Goal: Information Seeking & Learning: Learn about a topic

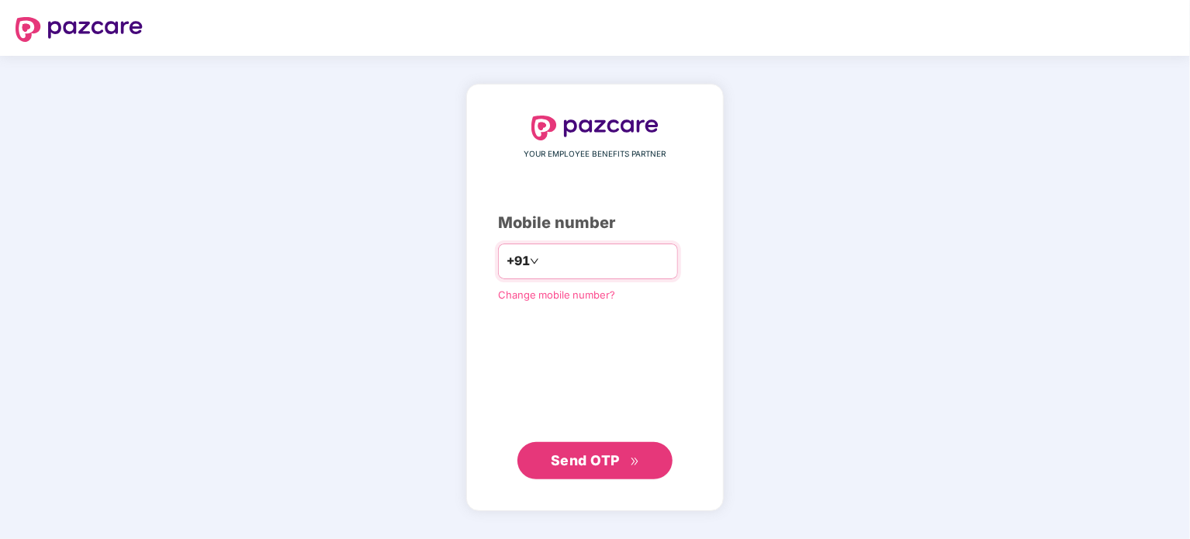
click at [559, 260] on input "number" at bounding box center [605, 261] width 127 height 25
type input "**********"
click at [610, 456] on span "Send OTP" at bounding box center [585, 459] width 69 height 16
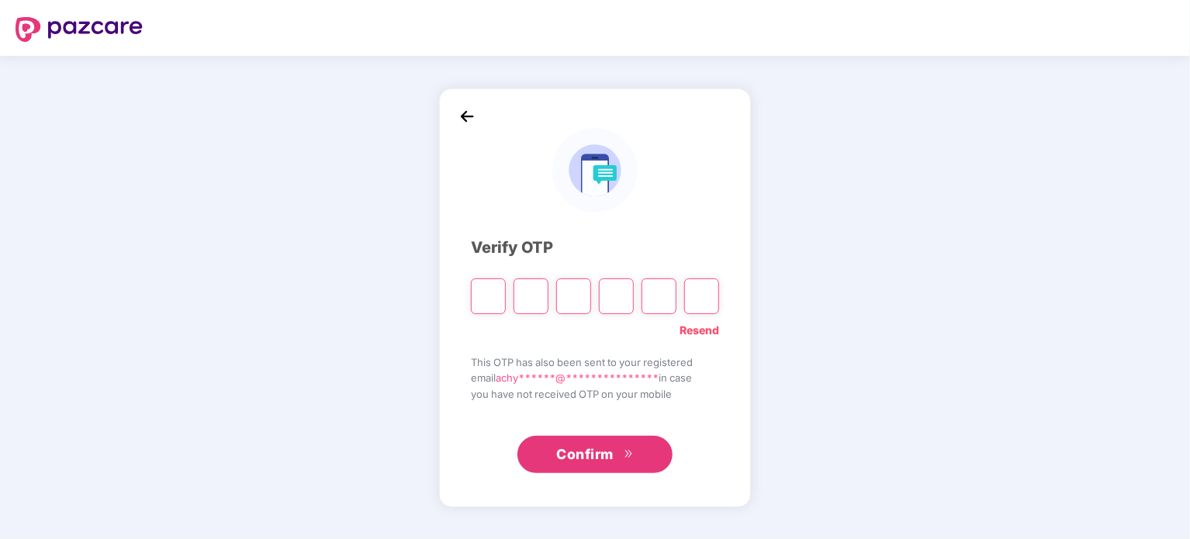
type input "*"
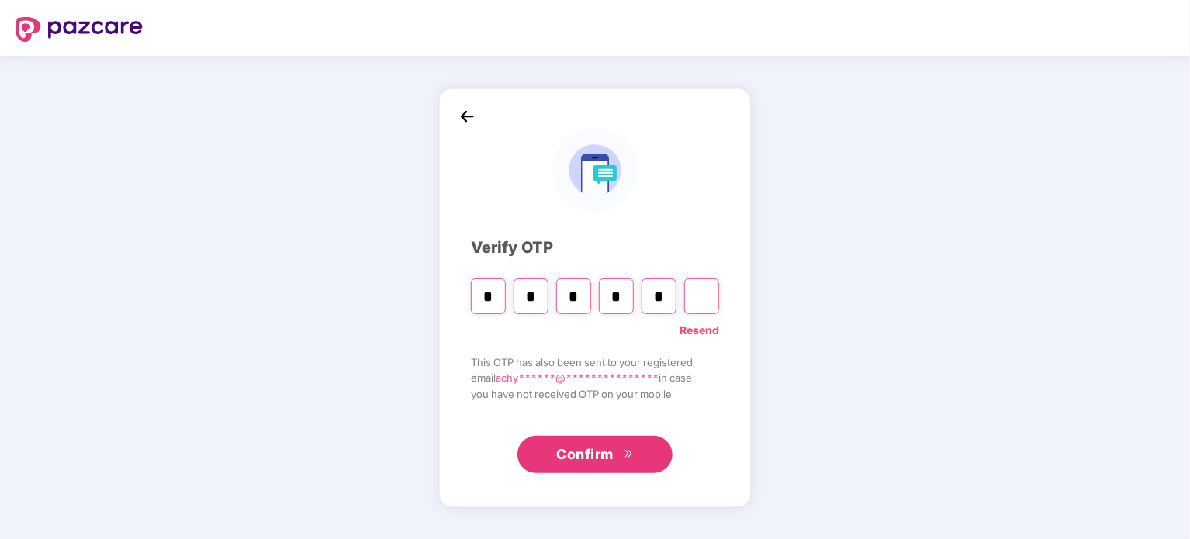
type input "*"
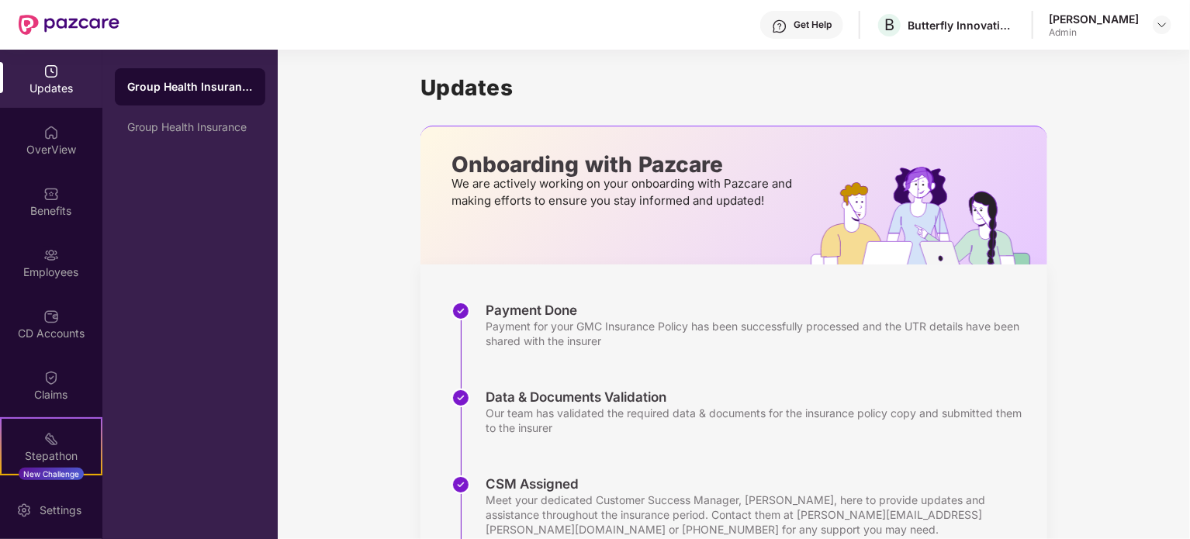
scroll to position [285, 0]
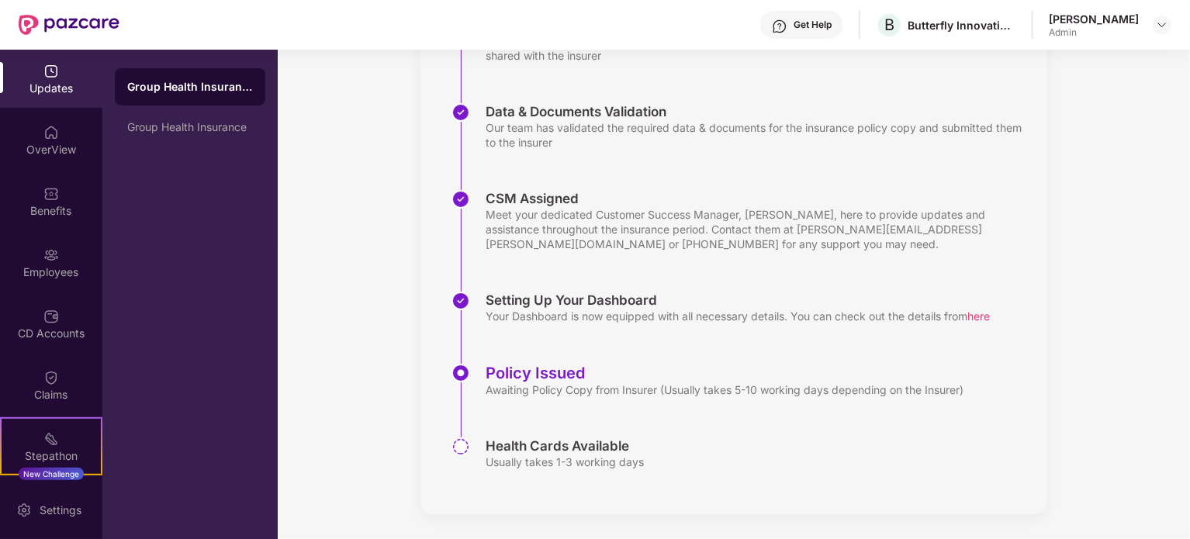
click at [1101, 26] on div "[PERSON_NAME]" at bounding box center [1094, 19] width 90 height 15
click at [1163, 26] on img at bounding box center [1162, 25] width 12 height 12
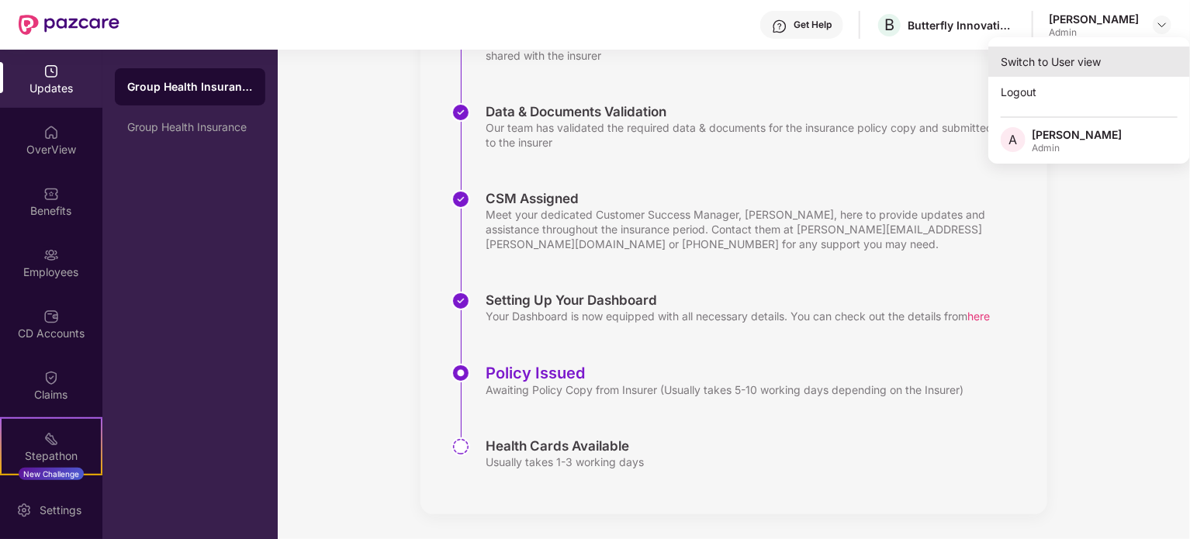
click at [1049, 58] on div "Switch to User view" at bounding box center [1089, 62] width 202 height 30
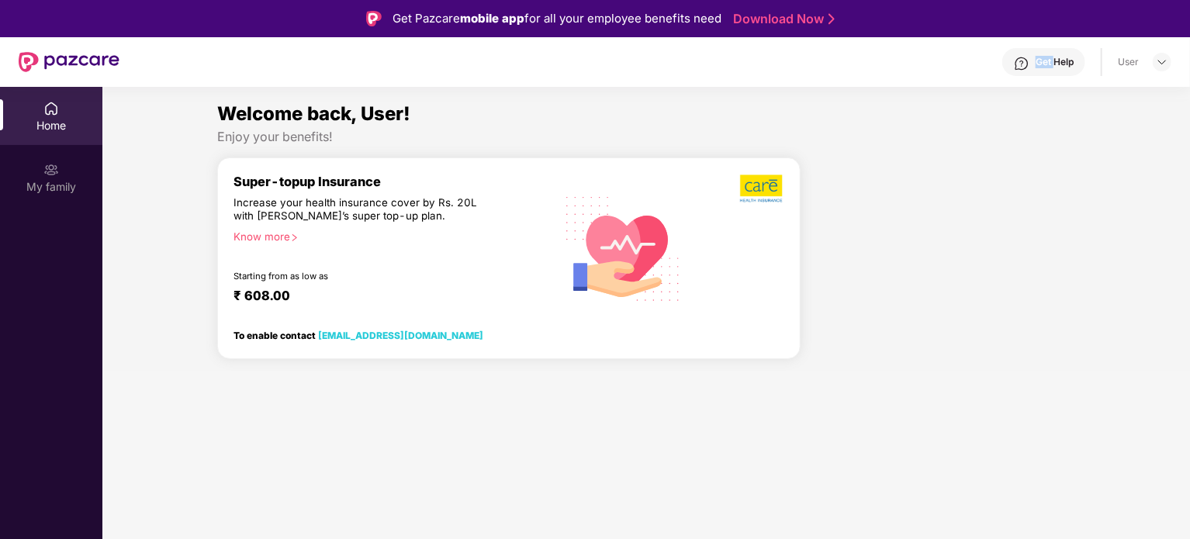
click at [1049, 58] on div "Get Help" at bounding box center [1054, 62] width 38 height 12
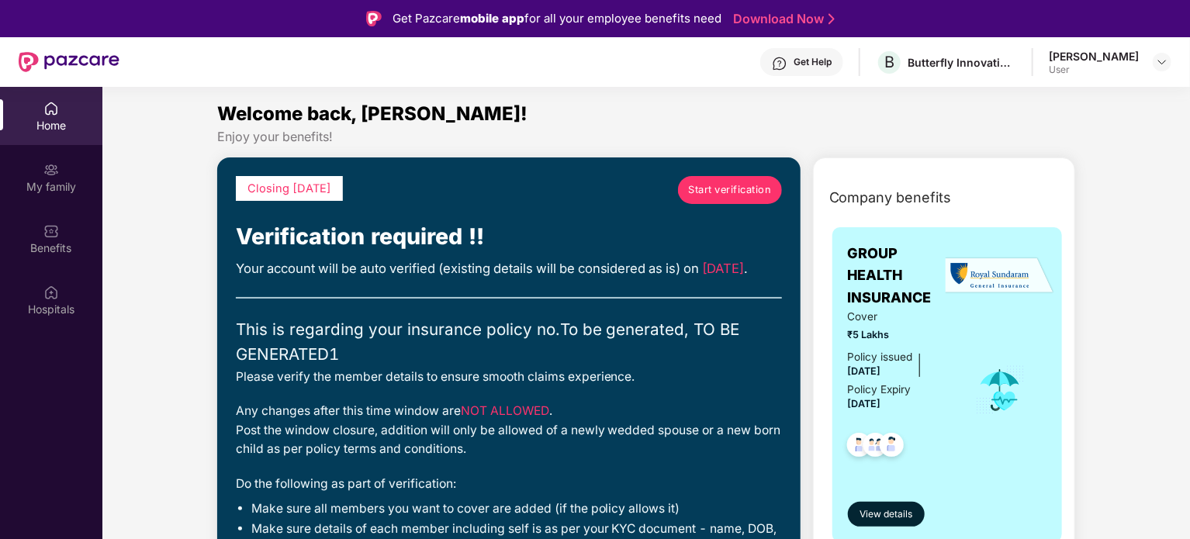
click at [40, 244] on div "Benefits" at bounding box center [51, 248] width 102 height 16
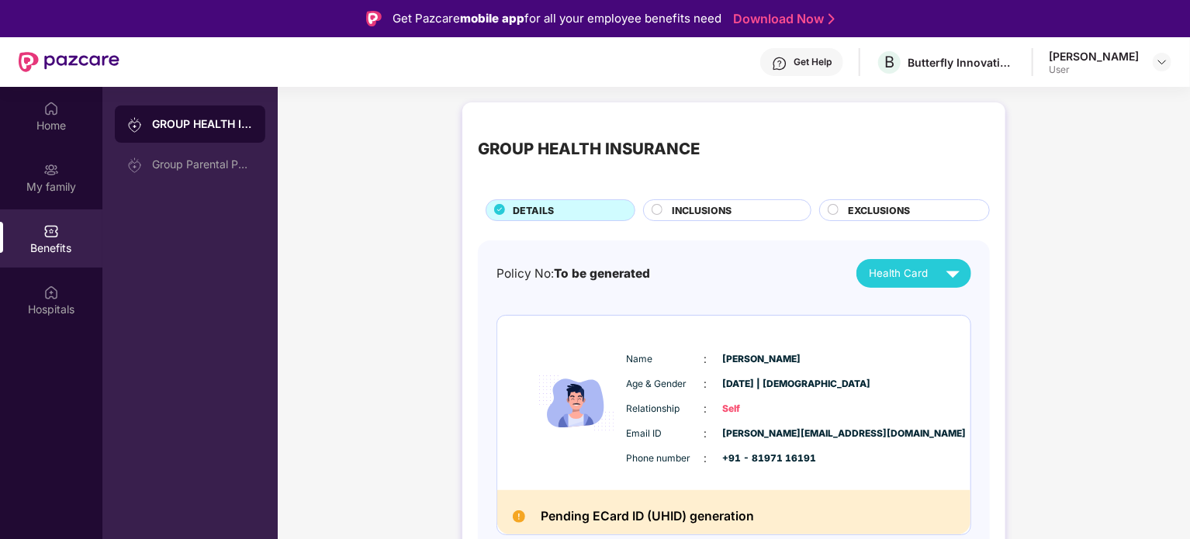
click at [659, 206] on circle at bounding box center [657, 210] width 10 height 10
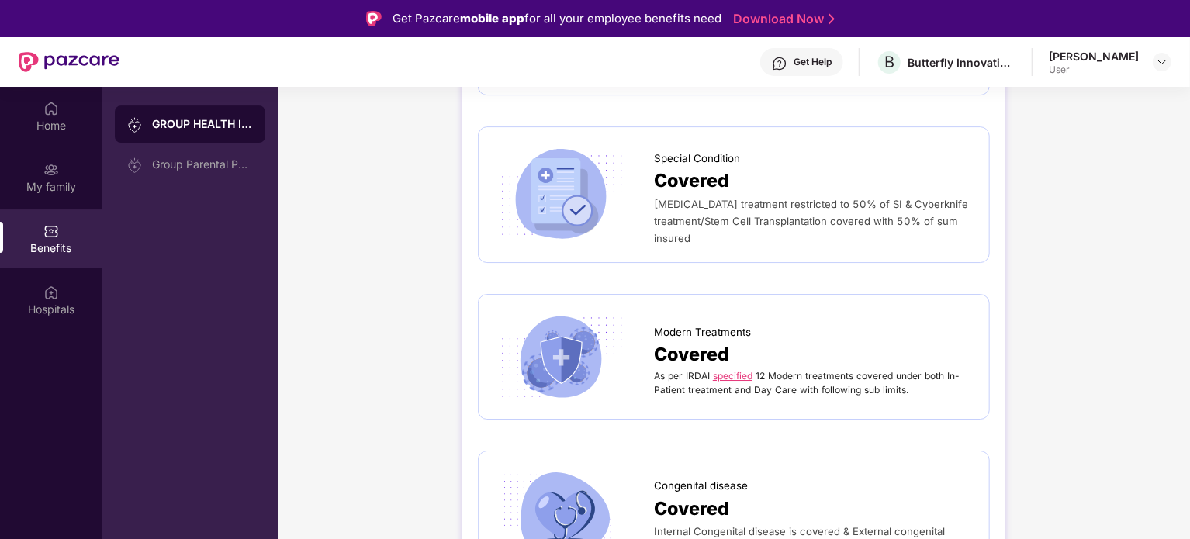
scroll to position [87, 0]
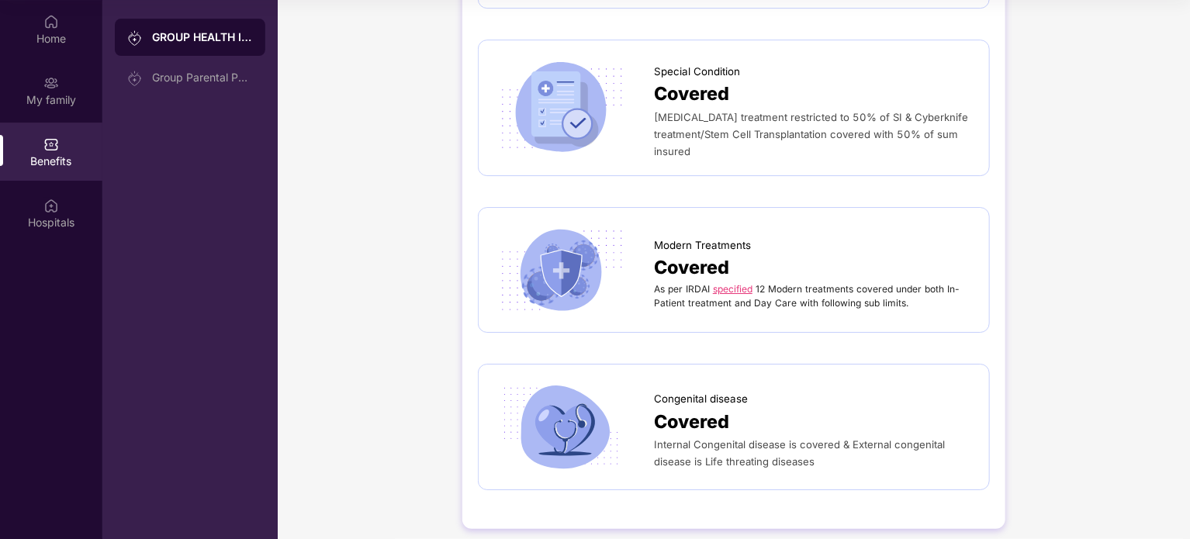
click at [726, 283] on link "specified" at bounding box center [733, 289] width 40 height 12
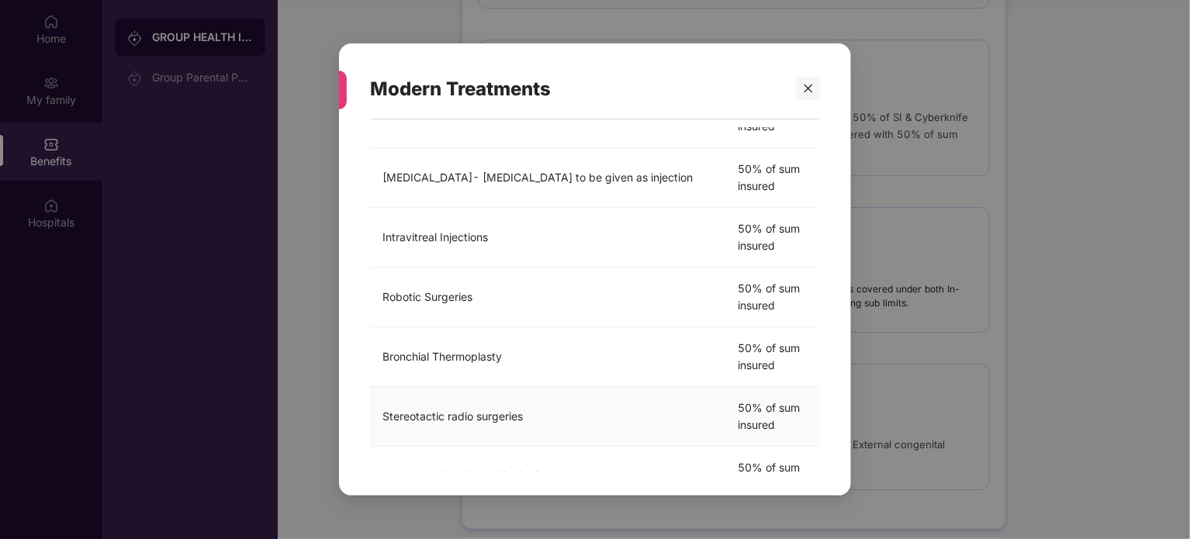
scroll to position [480, 0]
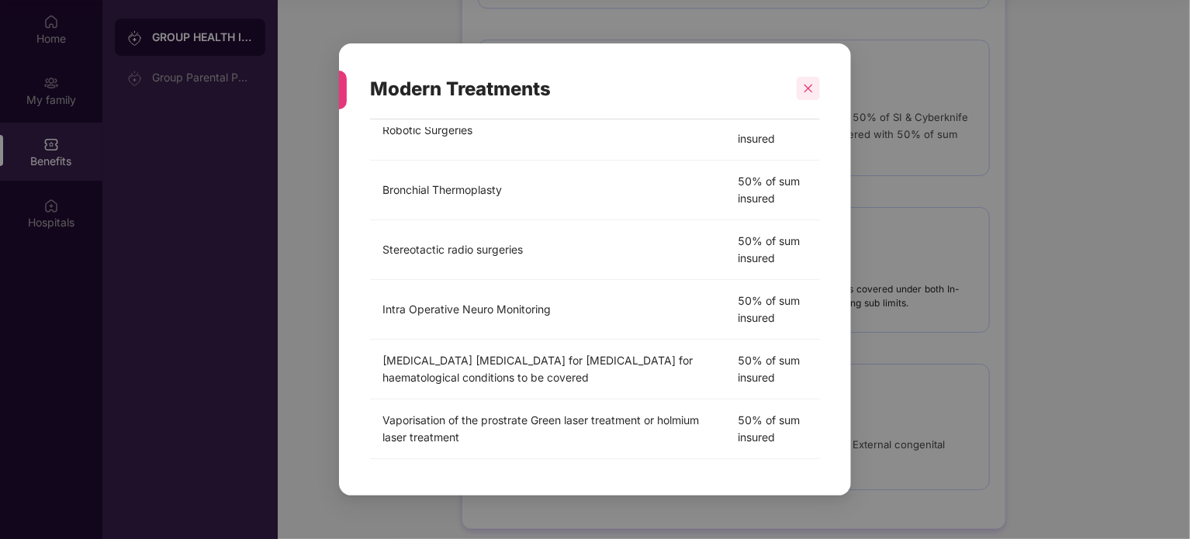
click at [804, 89] on icon "close" at bounding box center [808, 88] width 11 height 11
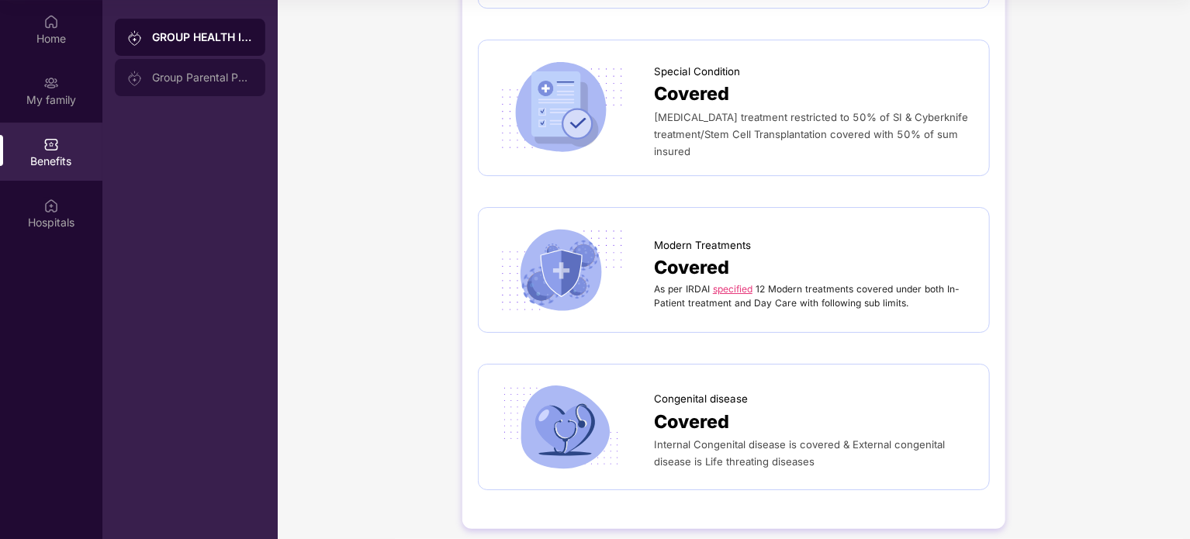
click at [173, 74] on div "Group Parental Policy" at bounding box center [202, 77] width 101 height 12
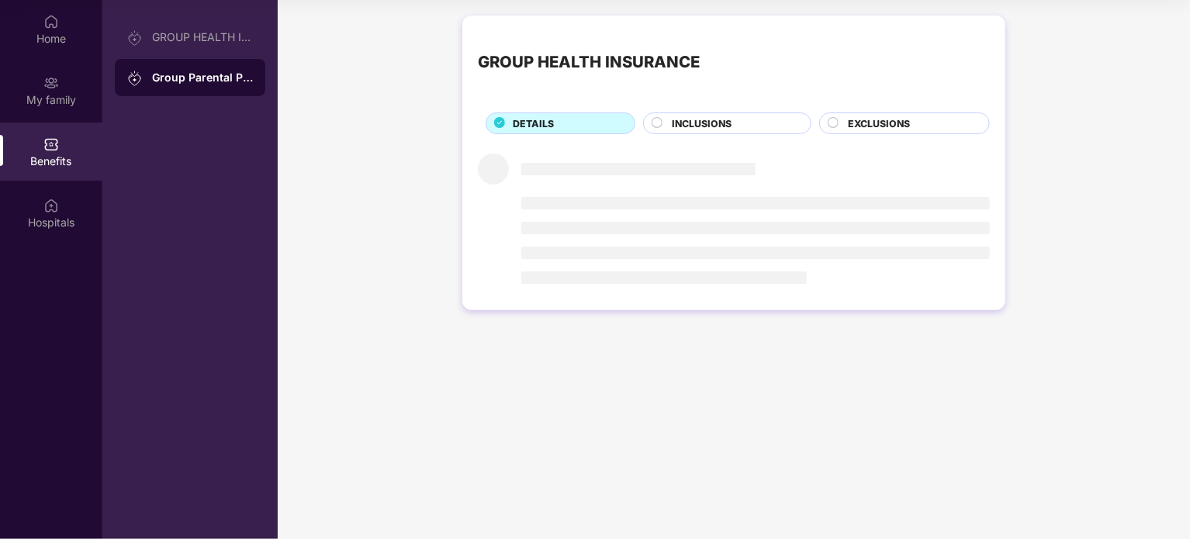
scroll to position [0, 0]
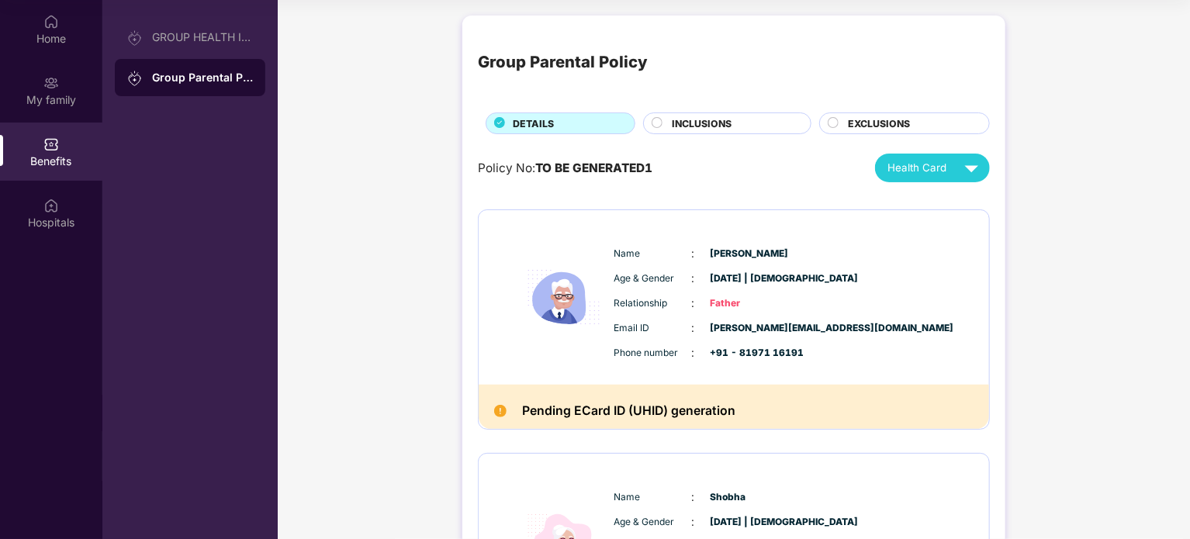
click at [659, 121] on circle at bounding box center [657, 123] width 10 height 10
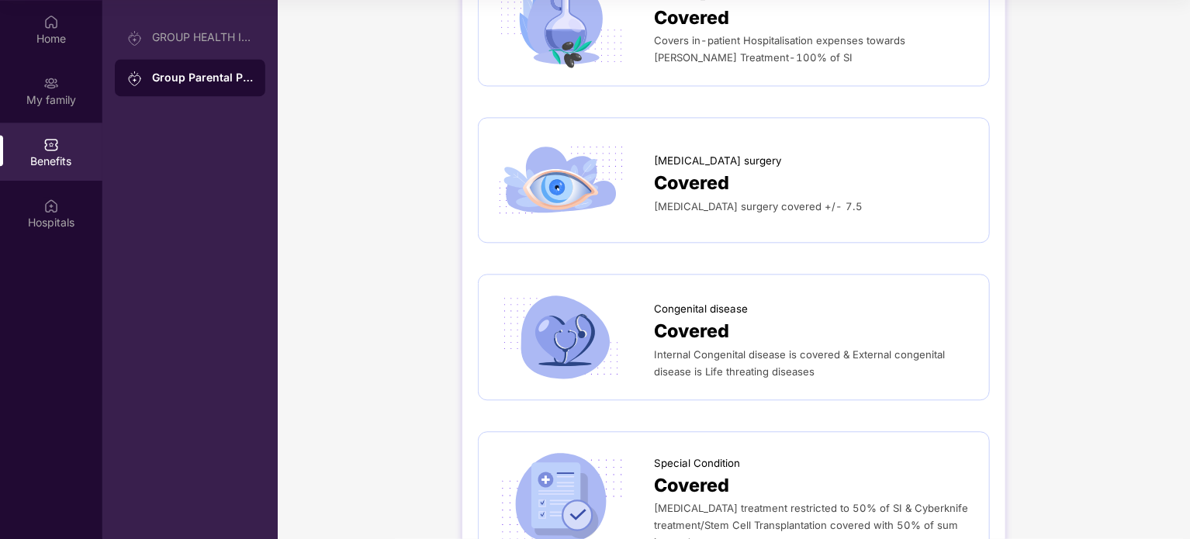
scroll to position [1970, 0]
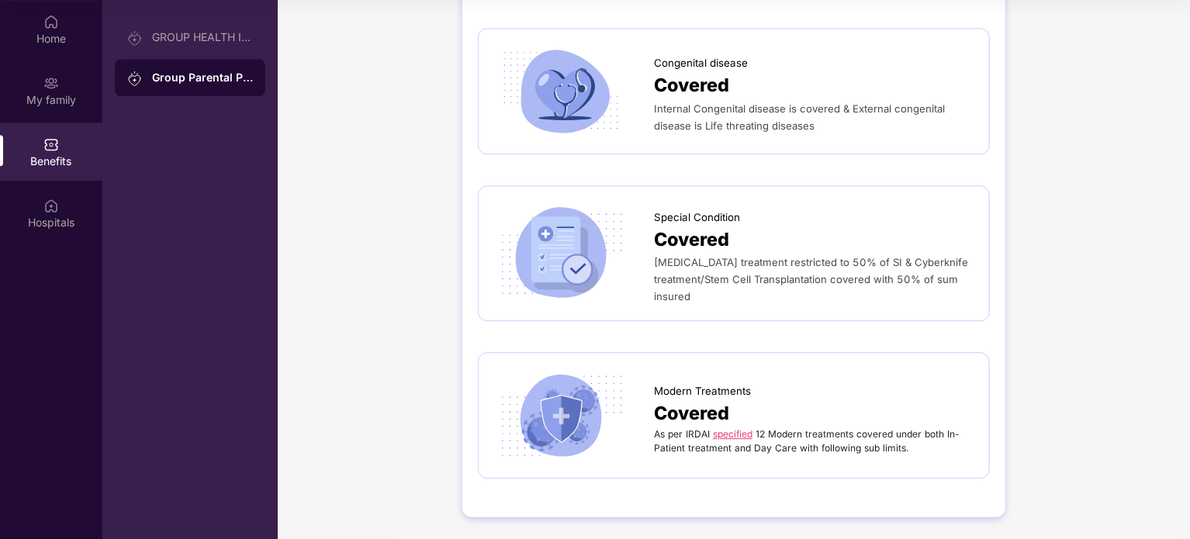
click at [735, 434] on link "specified" at bounding box center [733, 434] width 40 height 12
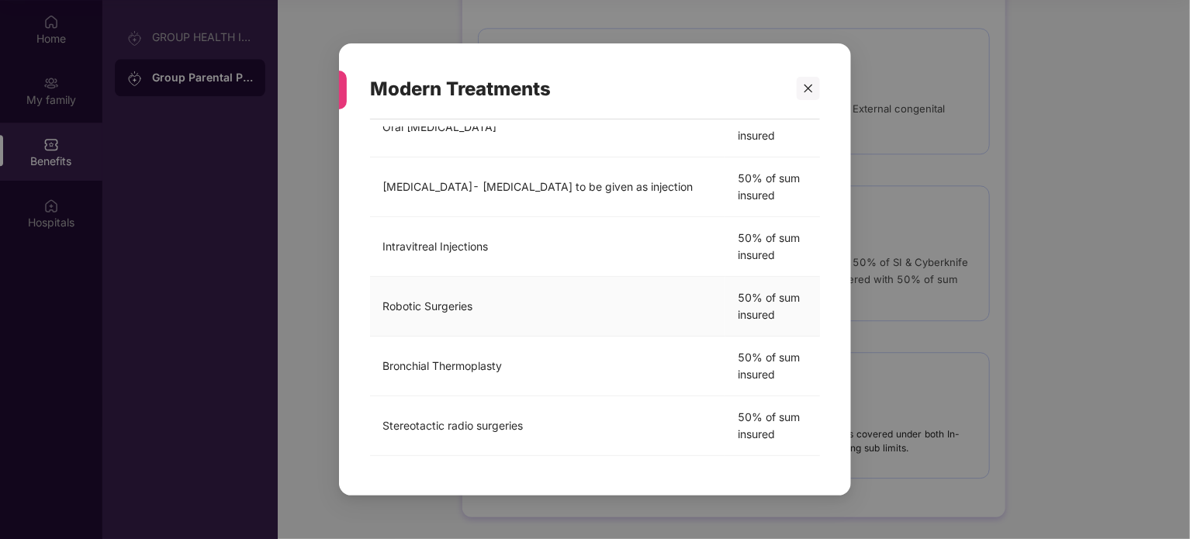
scroll to position [347, 0]
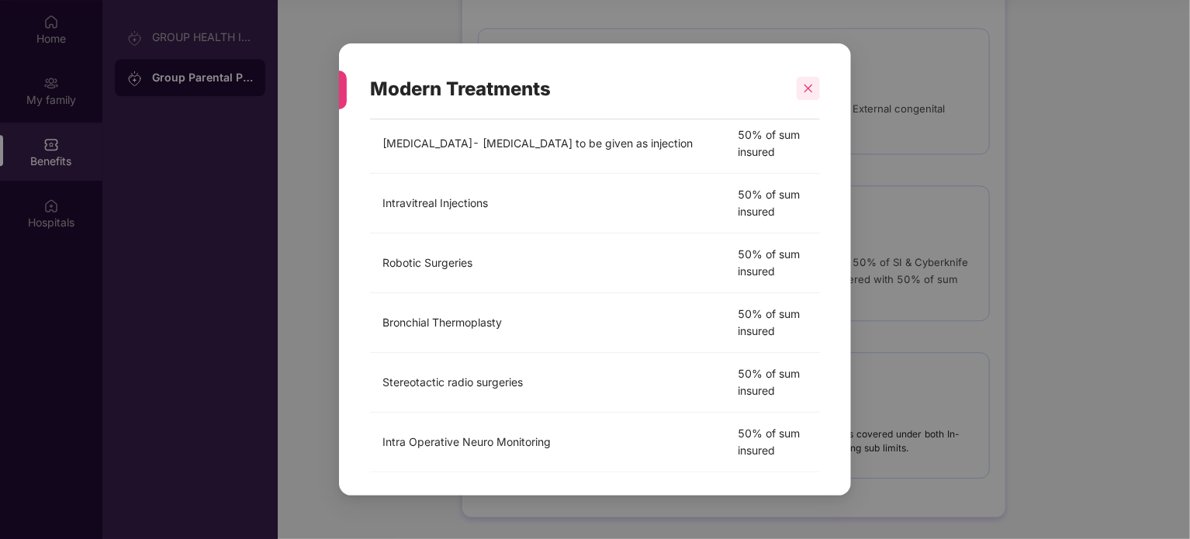
click at [810, 92] on icon "close" at bounding box center [808, 88] width 11 height 11
